Goal: Find specific page/section: Find specific page/section

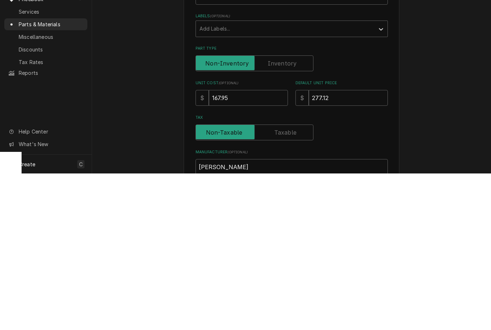
type input "Ojeda"
click at [145, 76] on div "Please provide the following information to create a PriceBook item. Active Sta…" at bounding box center [291, 286] width 399 height 517
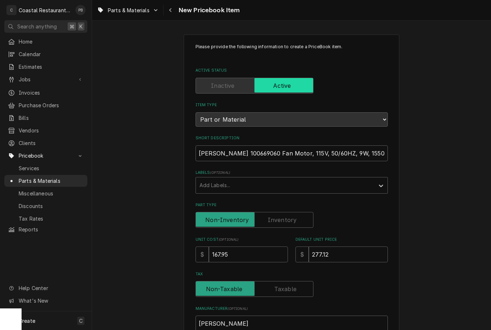
click at [177, 13] on button "Navigate back" at bounding box center [171, 10] width 12 height 12
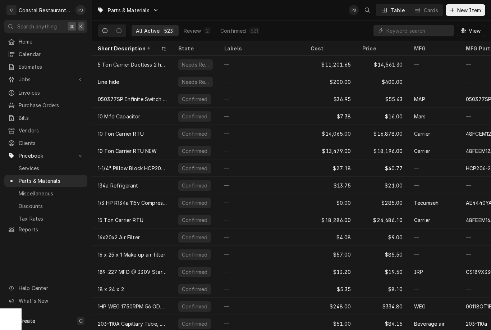
click at [42, 81] on div "Jobs" at bounding box center [46, 79] width 80 height 9
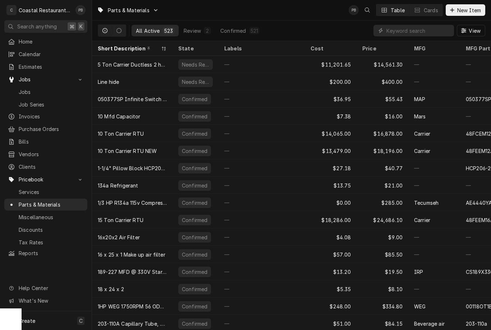
click at [55, 93] on div "Jobs" at bounding box center [46, 91] width 80 height 9
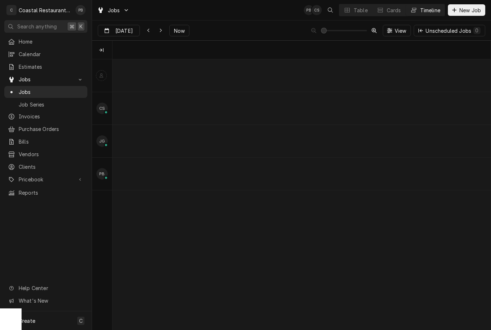
scroll to position [0, 7490]
